Goal: Find specific page/section: Find specific page/section

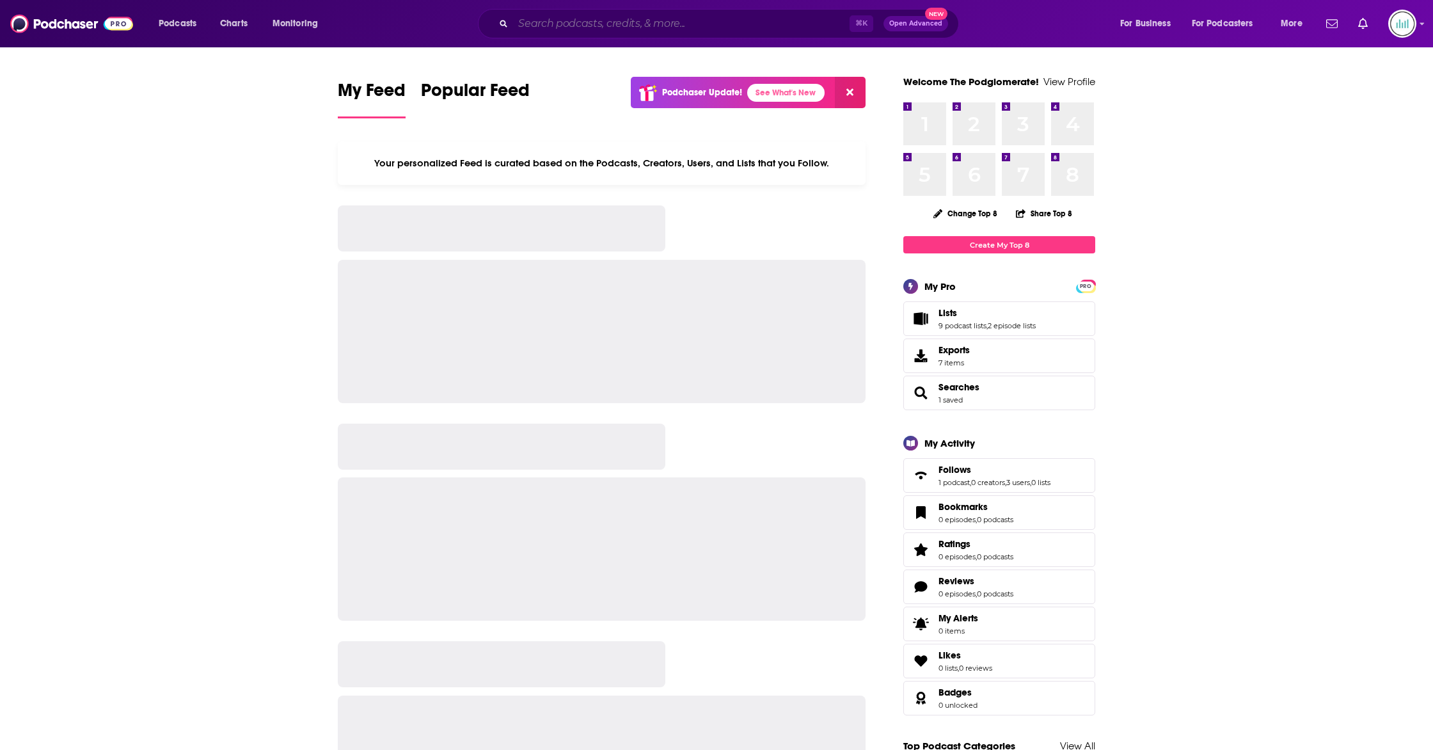
click at [553, 28] on input "Search podcasts, credits, & more..." at bounding box center [681, 23] width 337 height 20
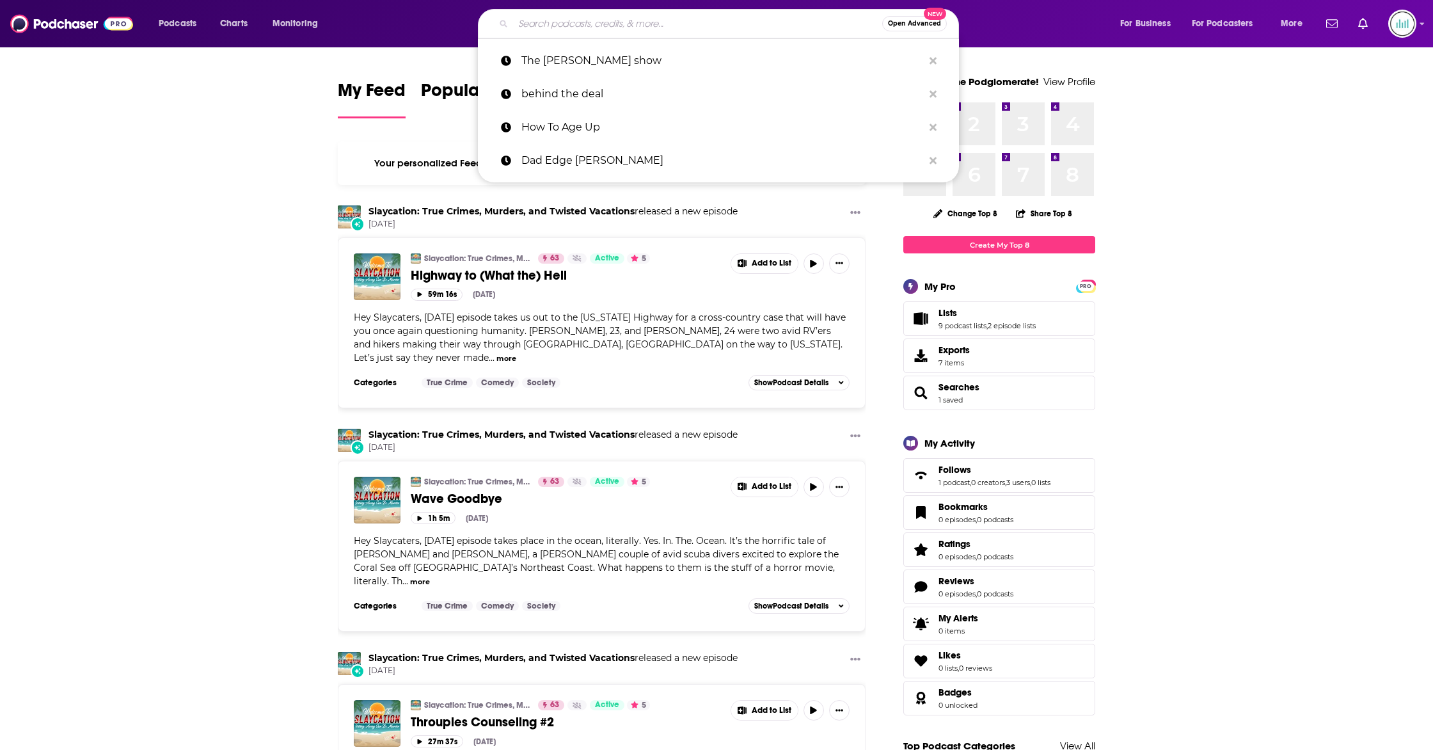
paste input "ETA Insider Podcast"
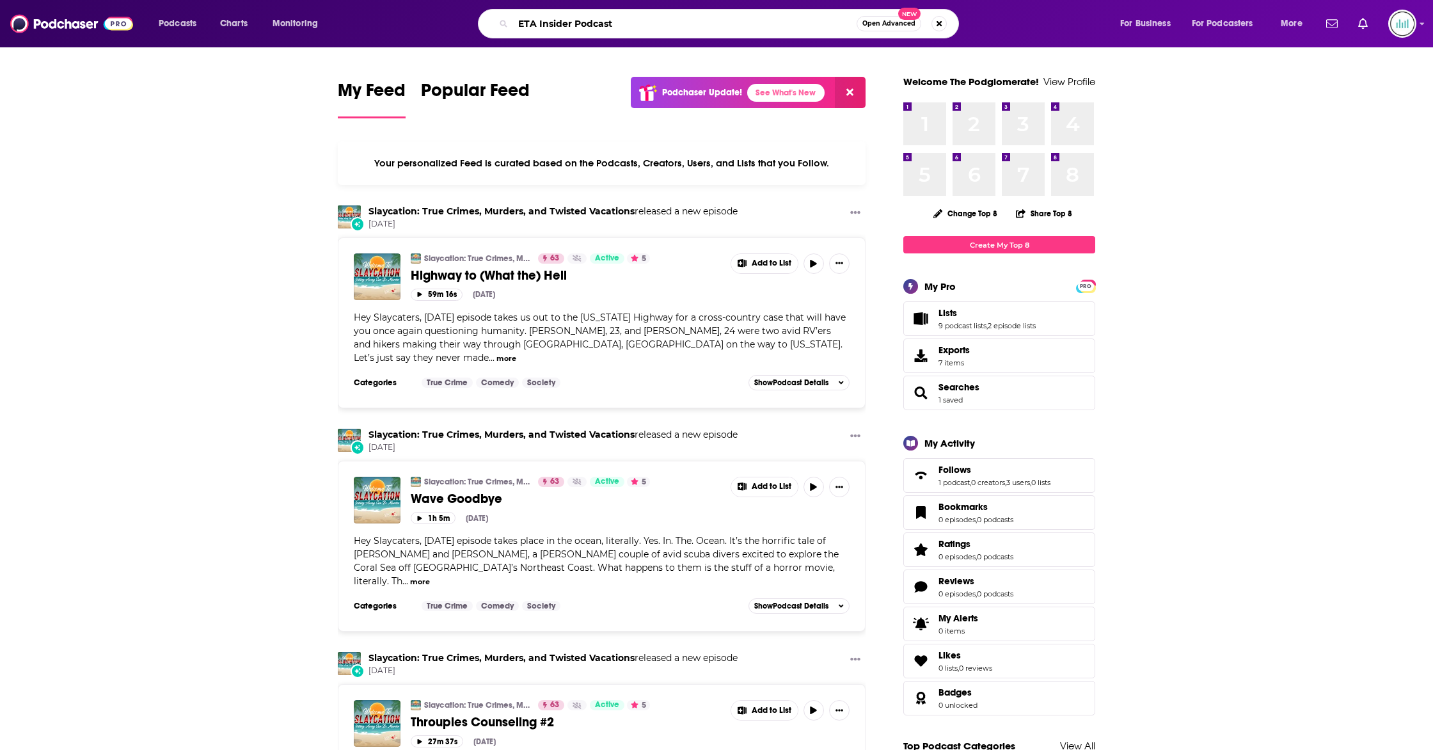
type input "ETA Insider Podcast"
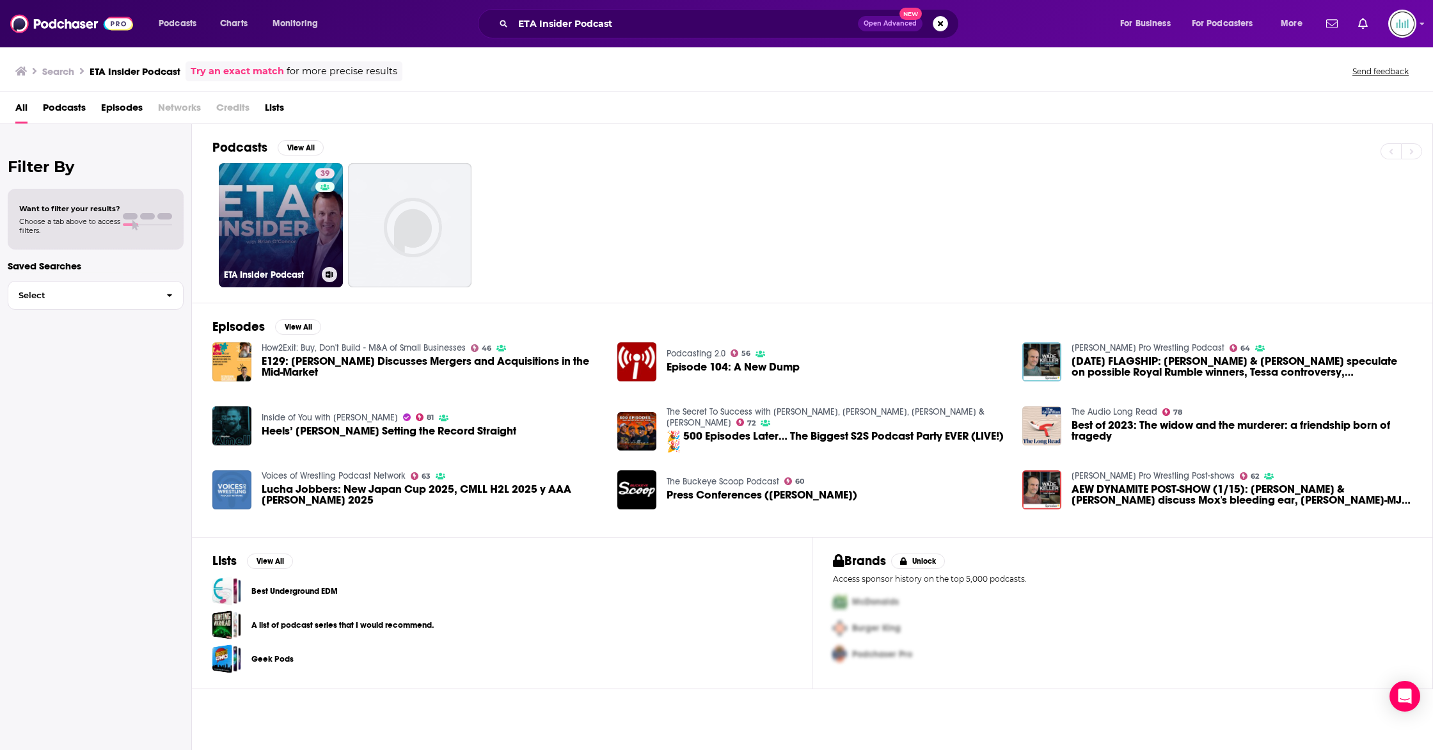
click at [267, 221] on link "39 ETA Insider Podcast" at bounding box center [281, 225] width 124 height 124
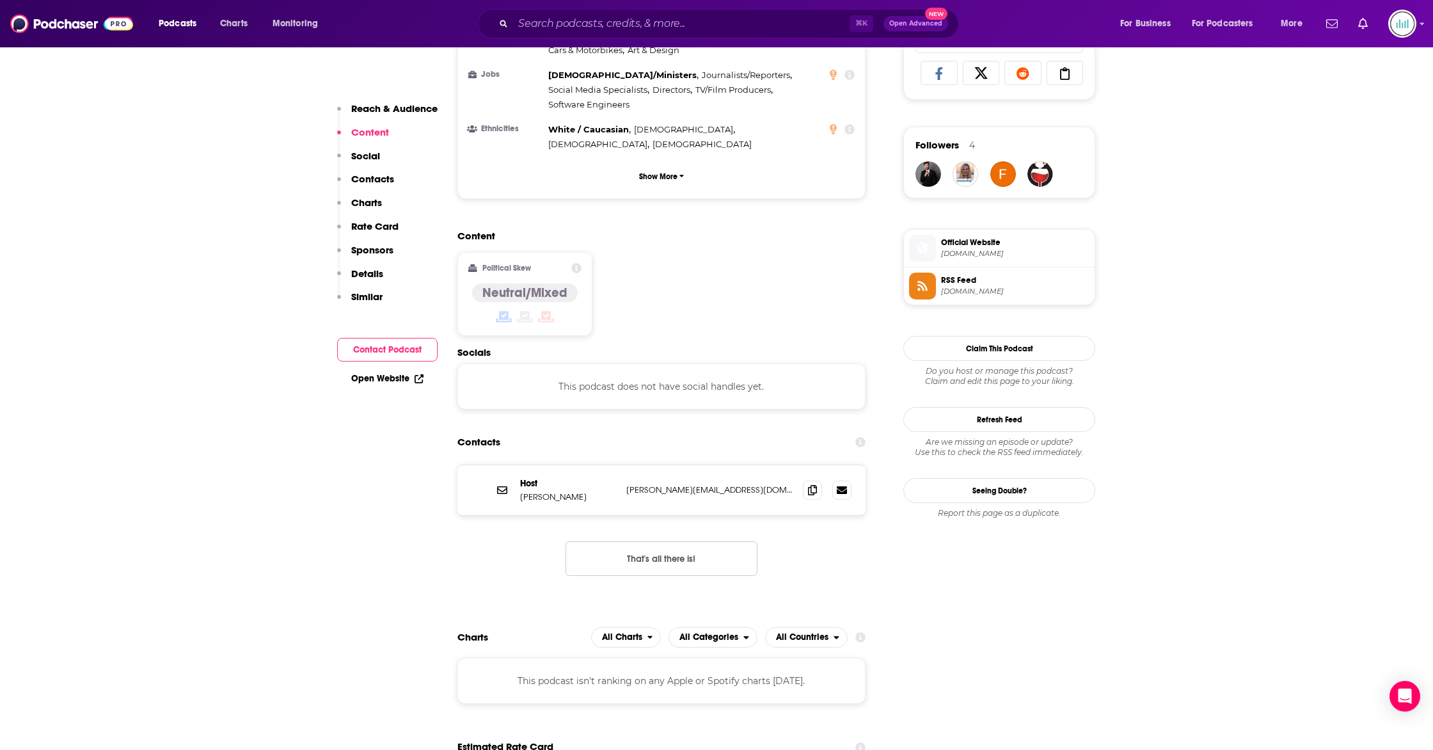
scroll to position [857, 0]
click at [810, 484] on icon at bounding box center [812, 489] width 9 height 10
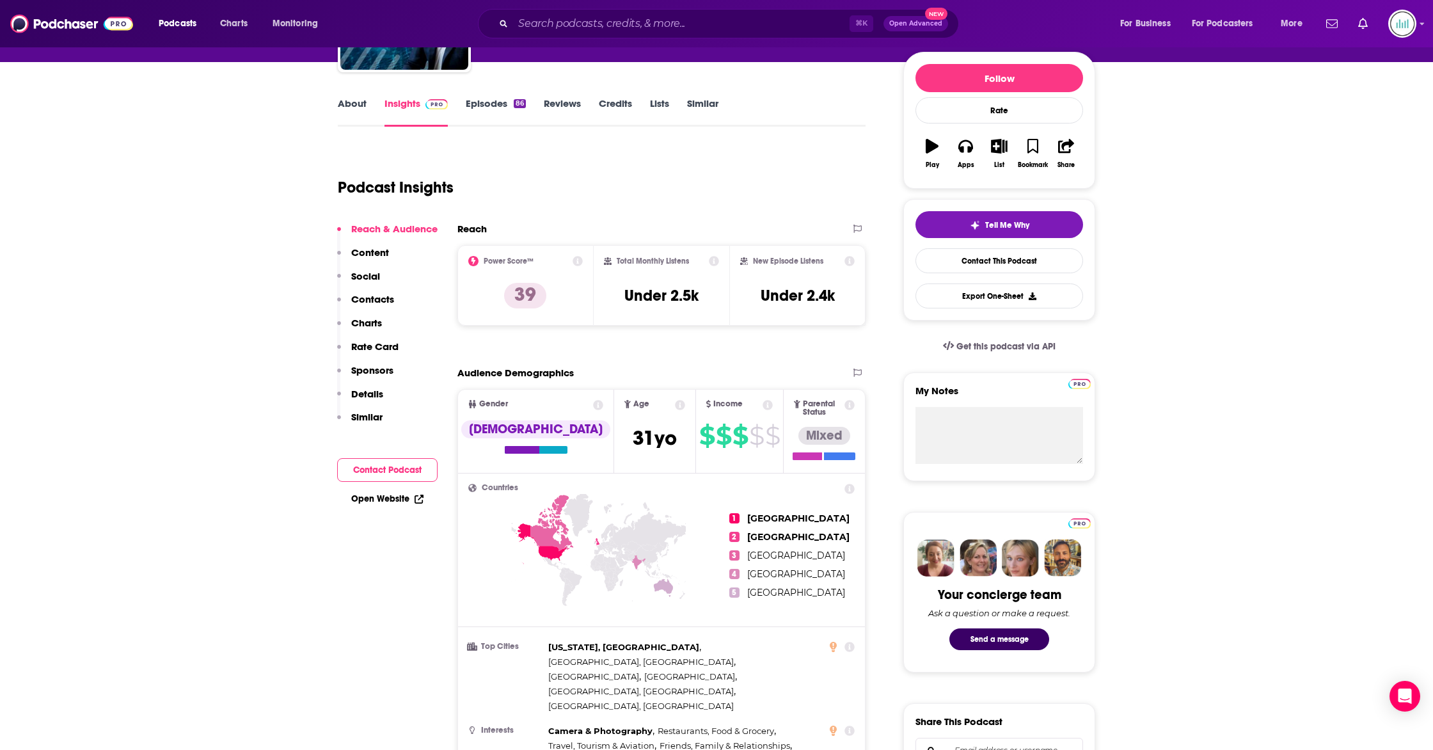
scroll to position [0, 0]
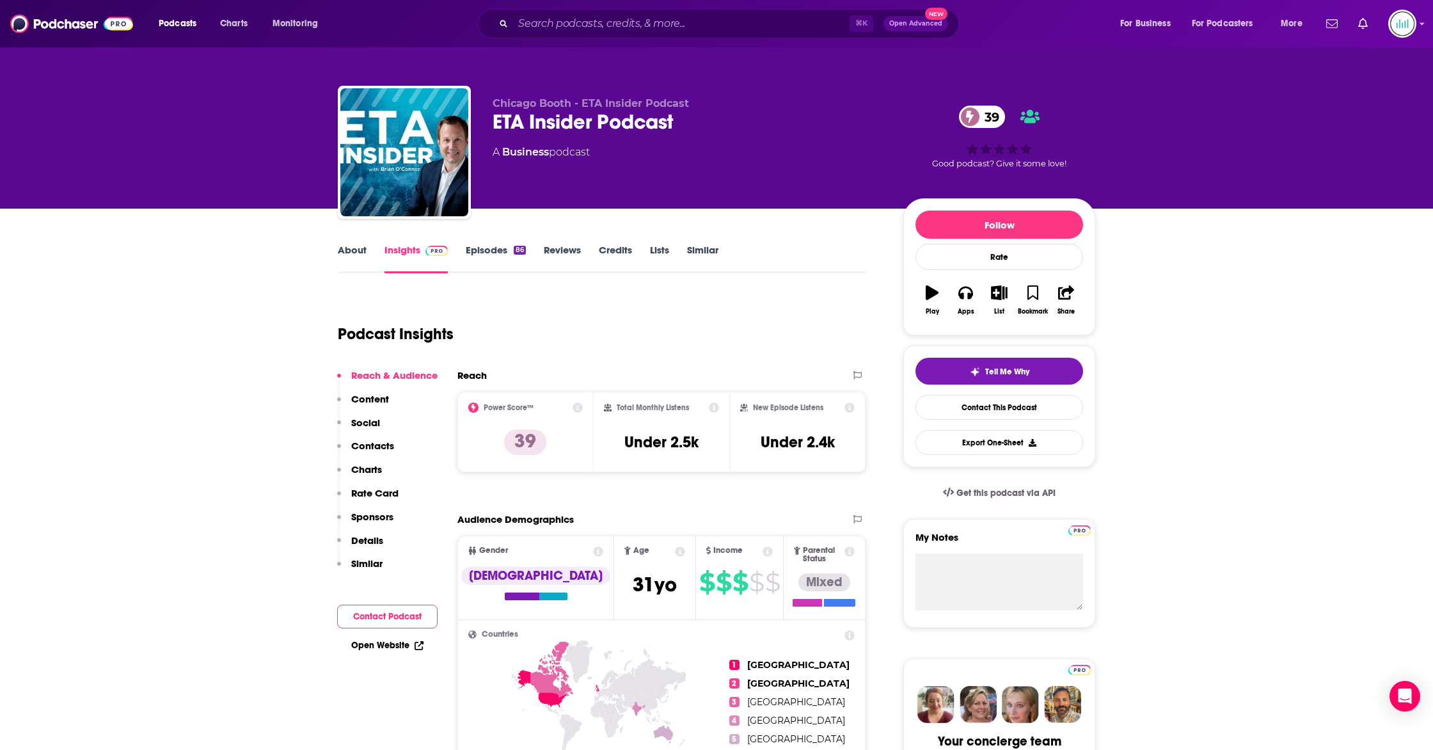
click at [613, 123] on div "ETA Insider Podcast 39" at bounding box center [688, 121] width 390 height 25
copy div "ETA Insider Podcast 39"
